Goal: Navigation & Orientation: Find specific page/section

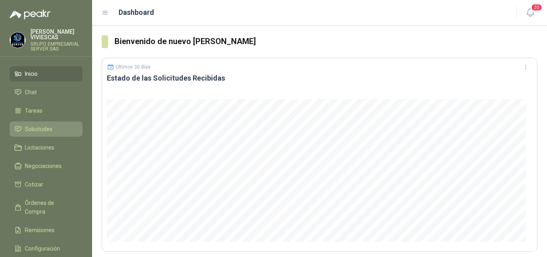
click at [45, 129] on span "Solicitudes" at bounding box center [39, 129] width 28 height 9
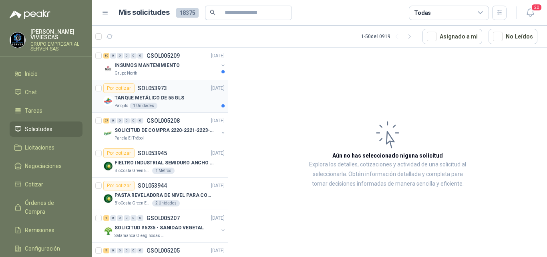
click at [133, 97] on p "TANQUE METÁLICO DE 55 GLS" at bounding box center [150, 98] width 70 height 8
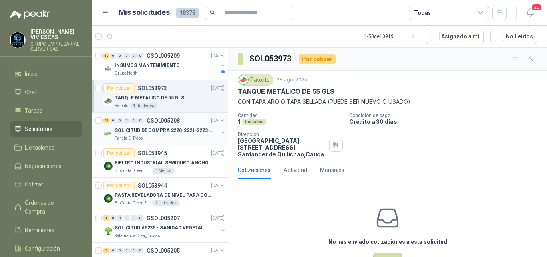
click at [177, 130] on p "SOLICITUD DE COMPRA 2220-2221-2223-2224" at bounding box center [165, 131] width 100 height 8
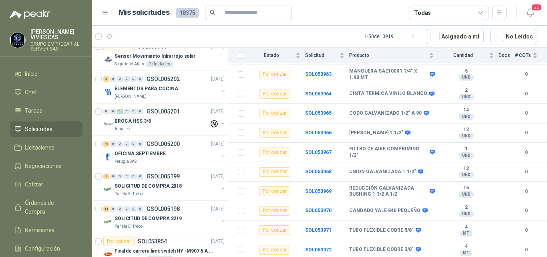
scroll to position [721, 0]
